Goal: Information Seeking & Learning: Learn about a topic

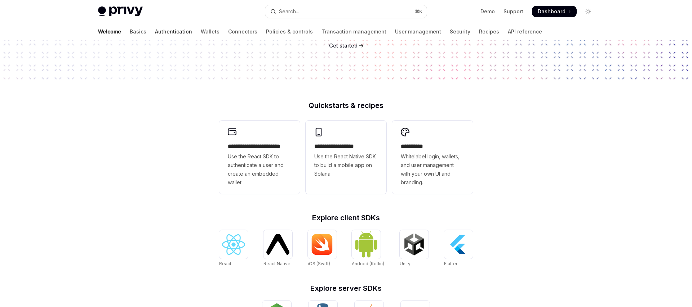
click at [155, 32] on link "Authentication" at bounding box center [173, 31] width 37 height 17
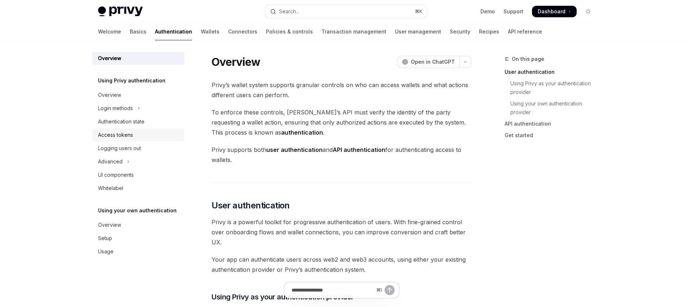
click at [137, 137] on div "Access tokens" at bounding box center [139, 135] width 82 height 9
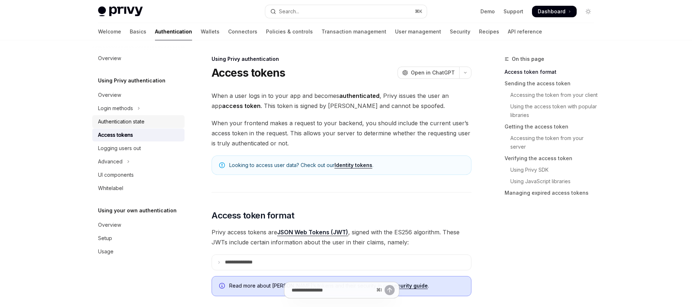
click at [138, 123] on div "Authentication state" at bounding box center [121, 121] width 46 height 9
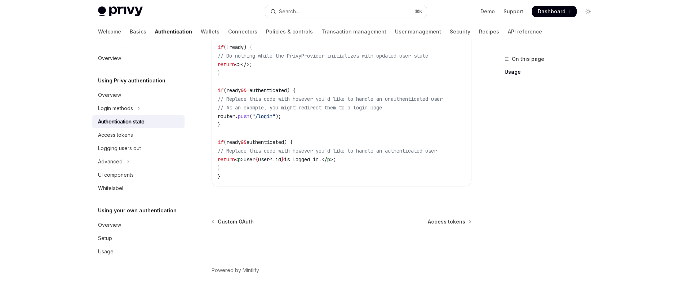
scroll to position [316, 0]
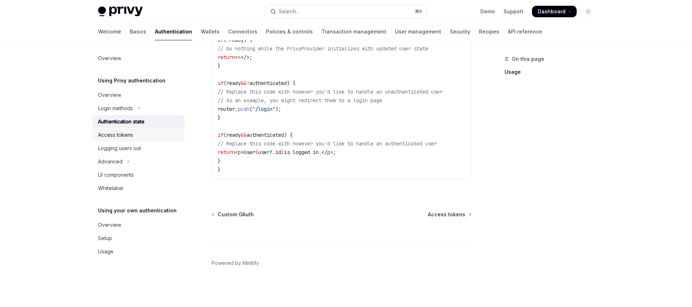
click at [141, 135] on div "Access tokens" at bounding box center [139, 135] width 82 height 9
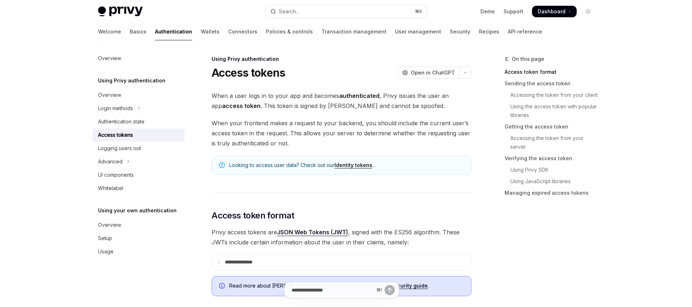
click at [304, 135] on span "When your frontend makes a request to your backend, you should include the curr…" at bounding box center [342, 133] width 260 height 30
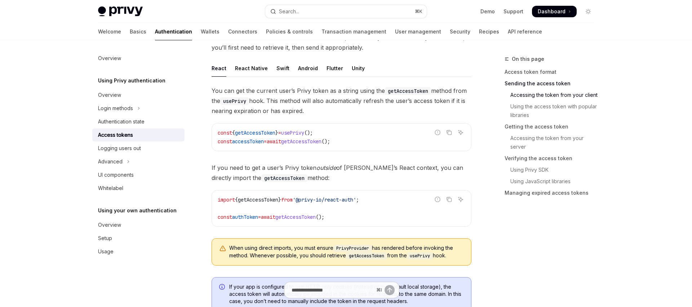
scroll to position [330, 0]
click at [113, 158] on div "Advanced" at bounding box center [110, 161] width 25 height 9
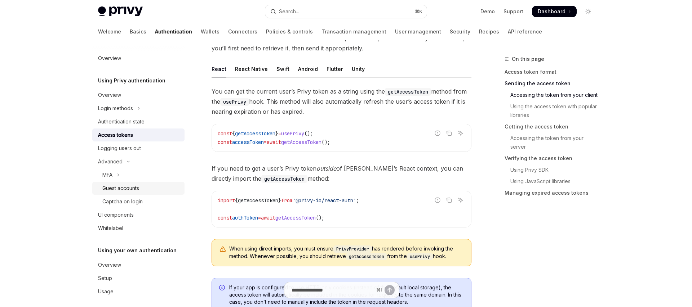
click at [117, 191] on div "Guest accounts" at bounding box center [120, 188] width 37 height 9
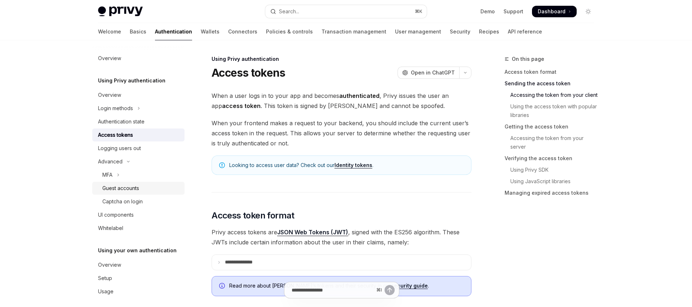
type textarea "*"
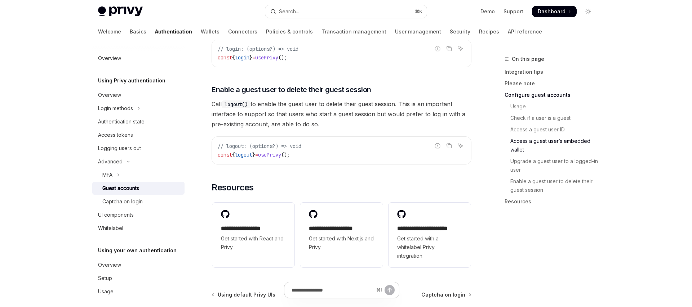
scroll to position [1184, 0]
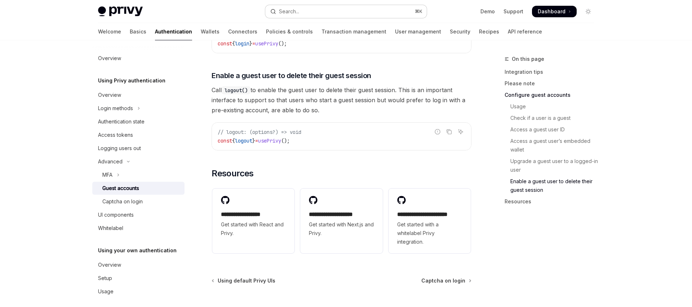
click at [339, 13] on button "Search... ⌘ K" at bounding box center [345, 11] width 161 height 13
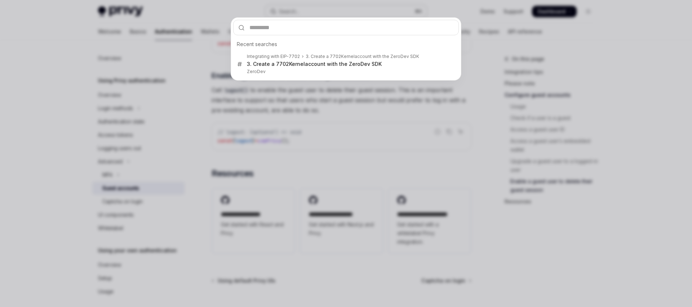
type input "**********"
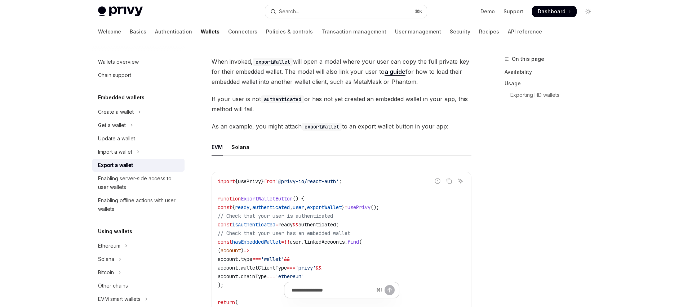
scroll to position [321, 0]
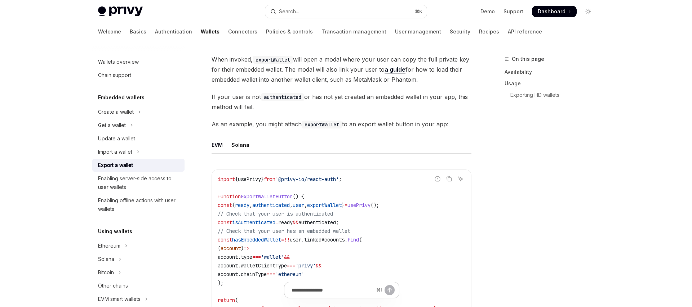
click at [304, 226] on code "import { usePrivy } from '@privy-io/react-auth' ; function ExportWalletButton (…" at bounding box center [342, 261] width 248 height 173
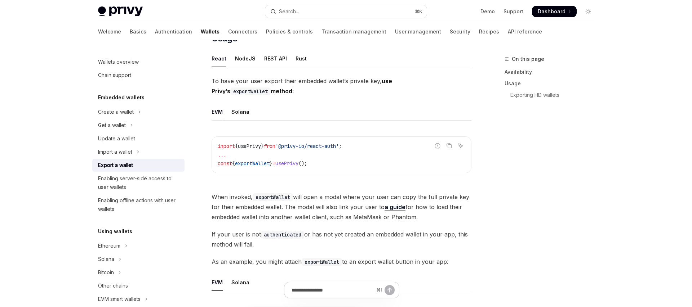
scroll to position [178, 0]
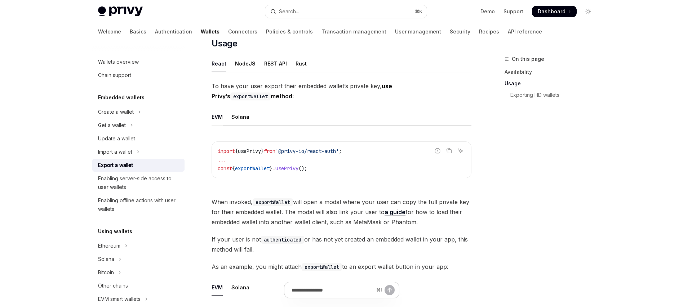
click at [229, 59] on ul "React NodeJS REST API Rust" at bounding box center [342, 63] width 260 height 17
click at [235, 60] on div "NodeJS" at bounding box center [245, 63] width 21 height 17
type textarea "*"
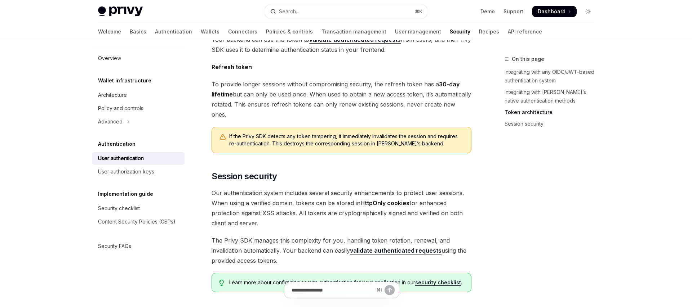
scroll to position [518, 0]
